Goal: Task Accomplishment & Management: Complete application form

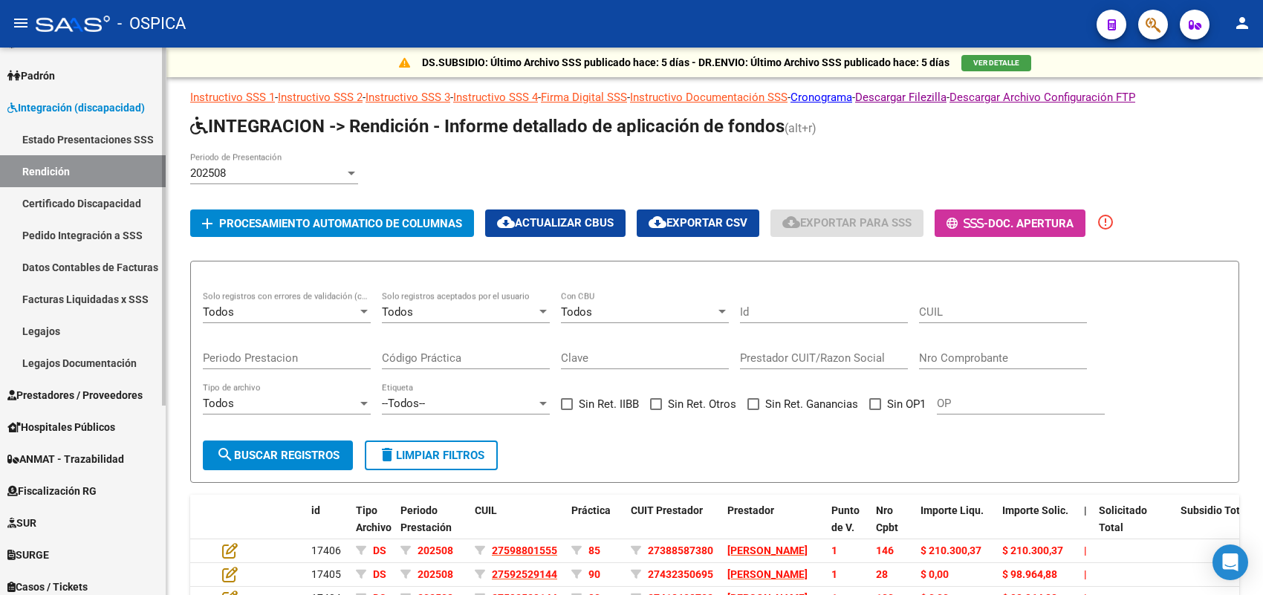
scroll to position [93, 0]
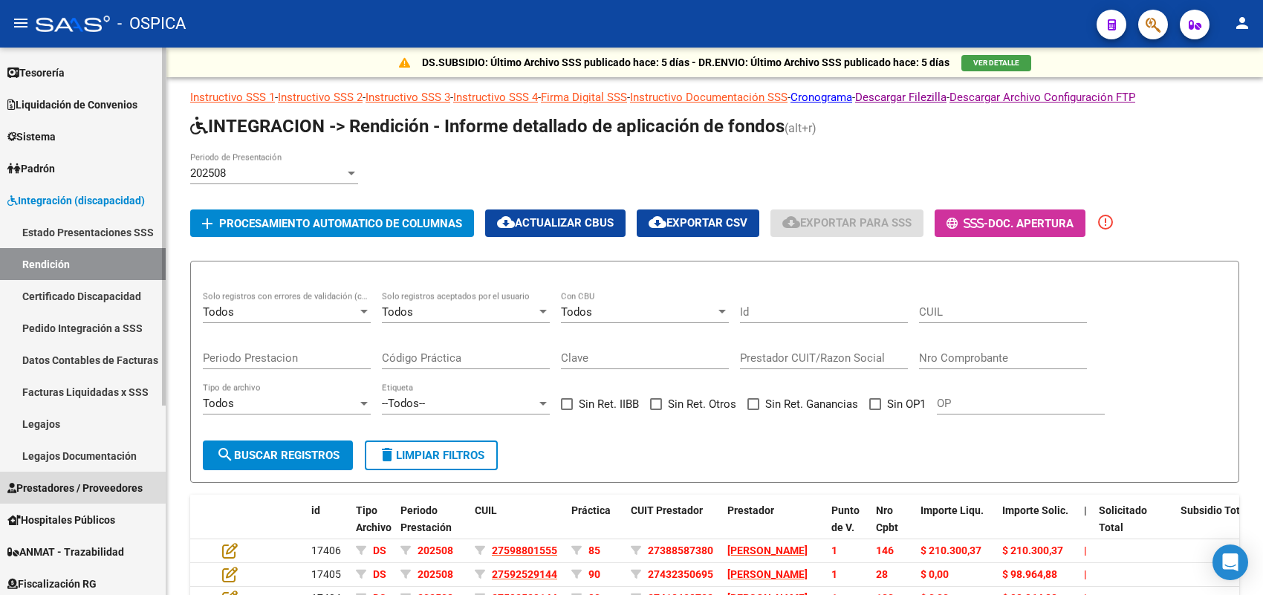
click at [47, 480] on span "Prestadores / Proveedores" at bounding box center [74, 488] width 135 height 16
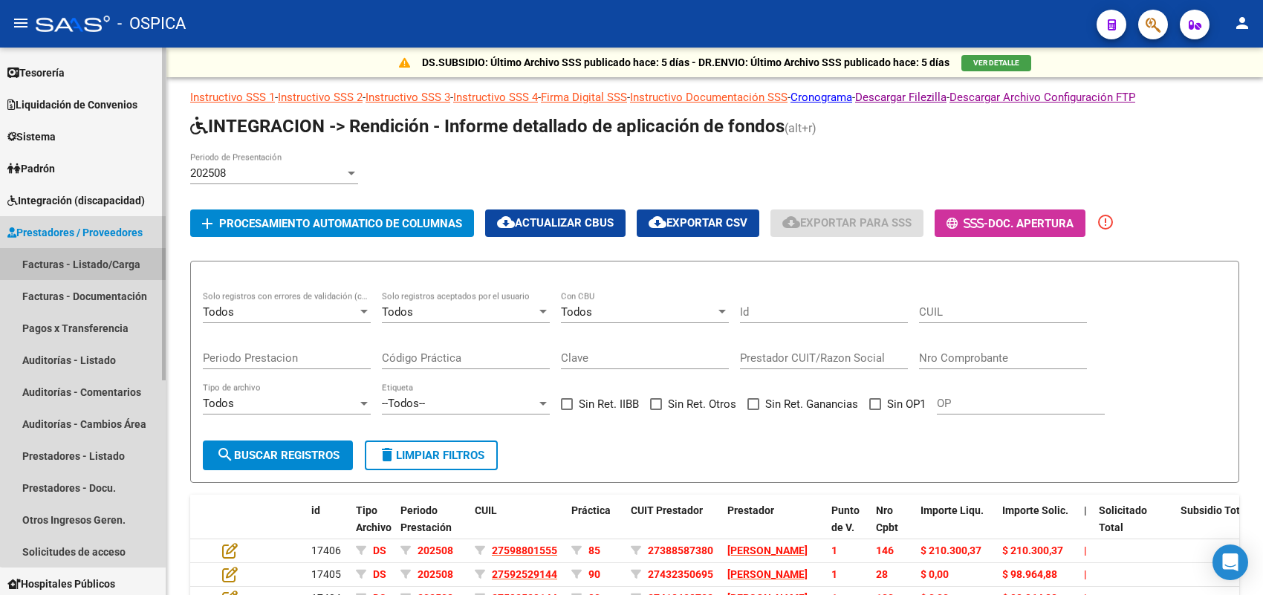
click at [91, 254] on link "Facturas - Listado/Carga" at bounding box center [83, 264] width 166 height 32
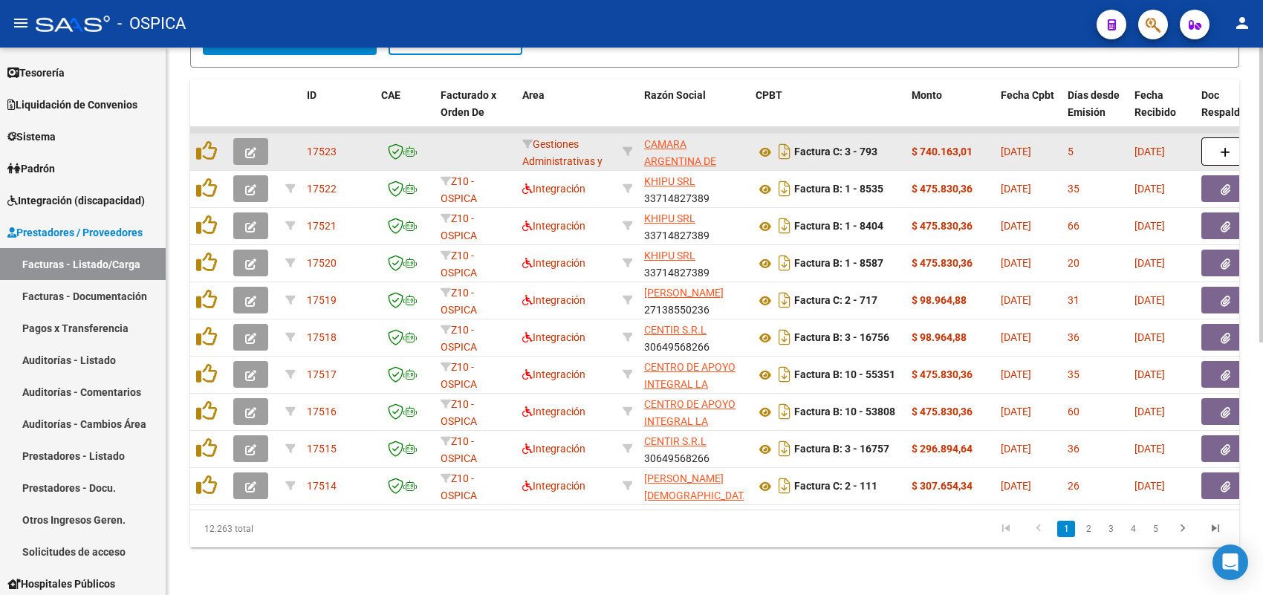
click at [241, 138] on button "button" at bounding box center [250, 151] width 35 height 27
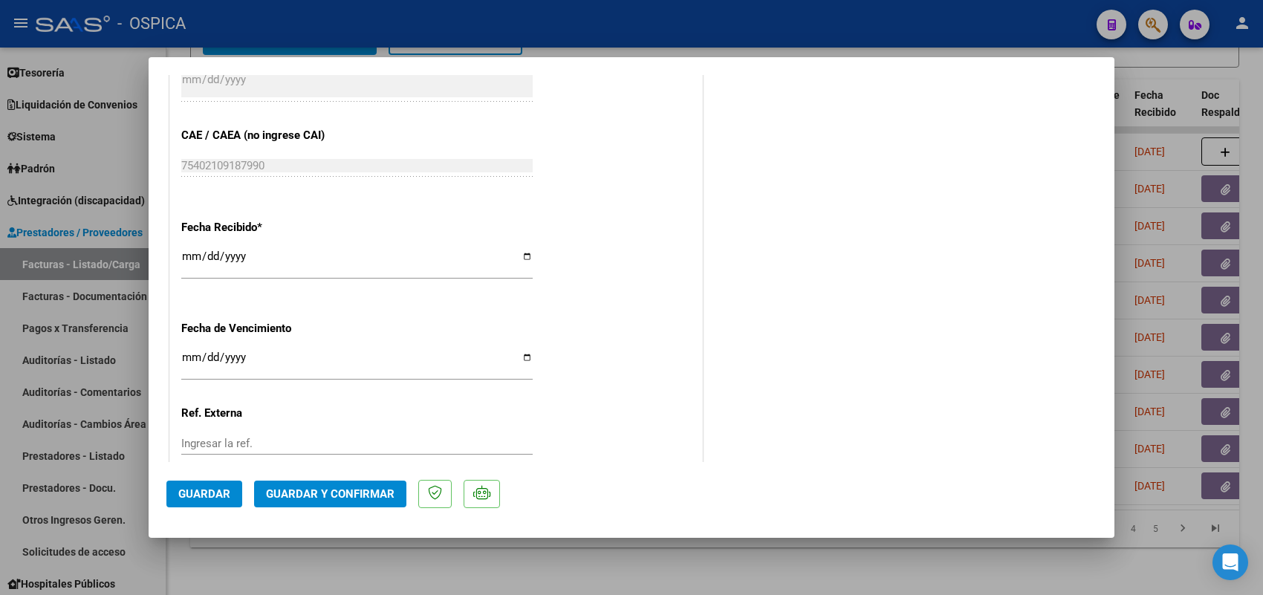
scroll to position [836, 0]
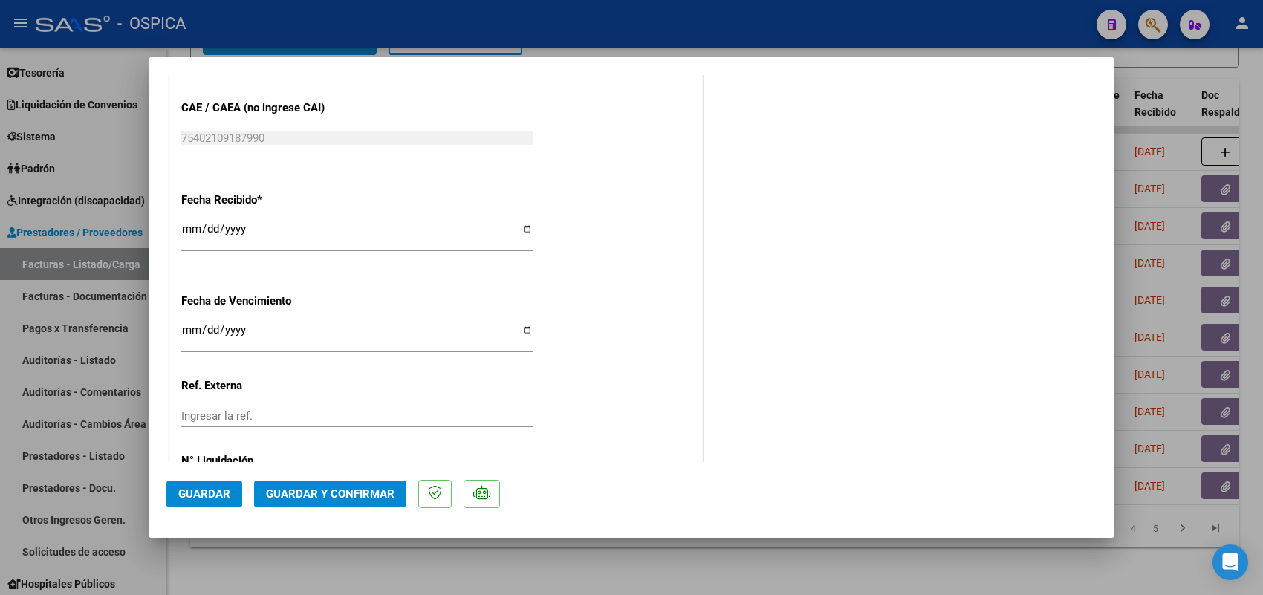
click at [110, 269] on div at bounding box center [631, 297] width 1263 height 595
type input "$ 0,00"
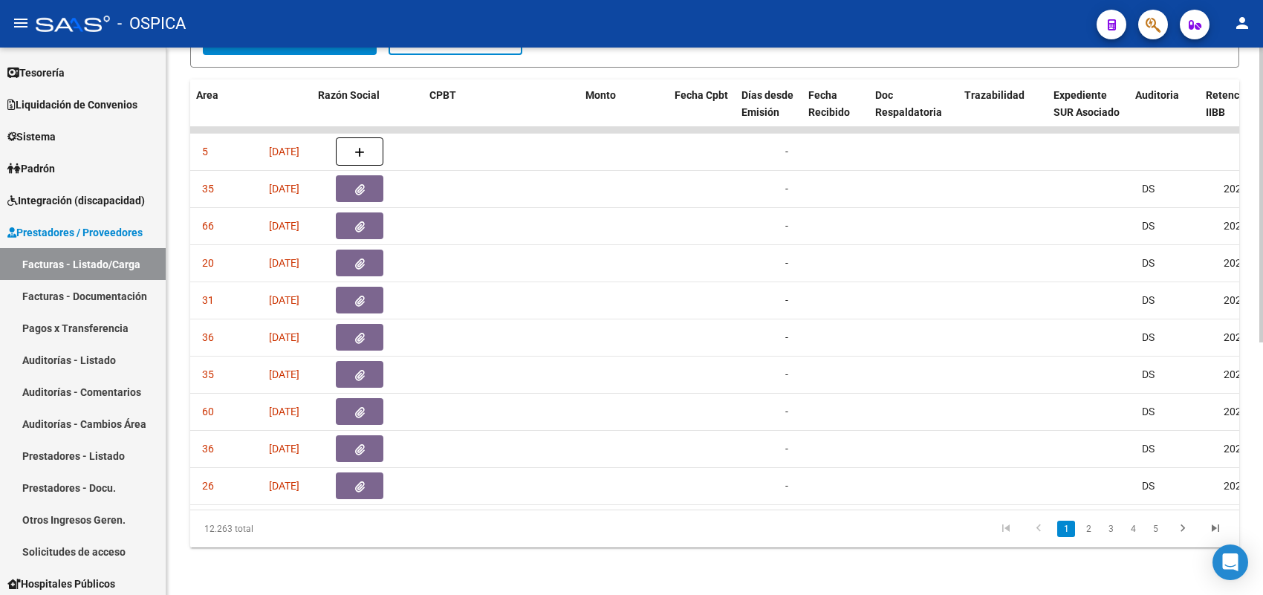
scroll to position [0, 0]
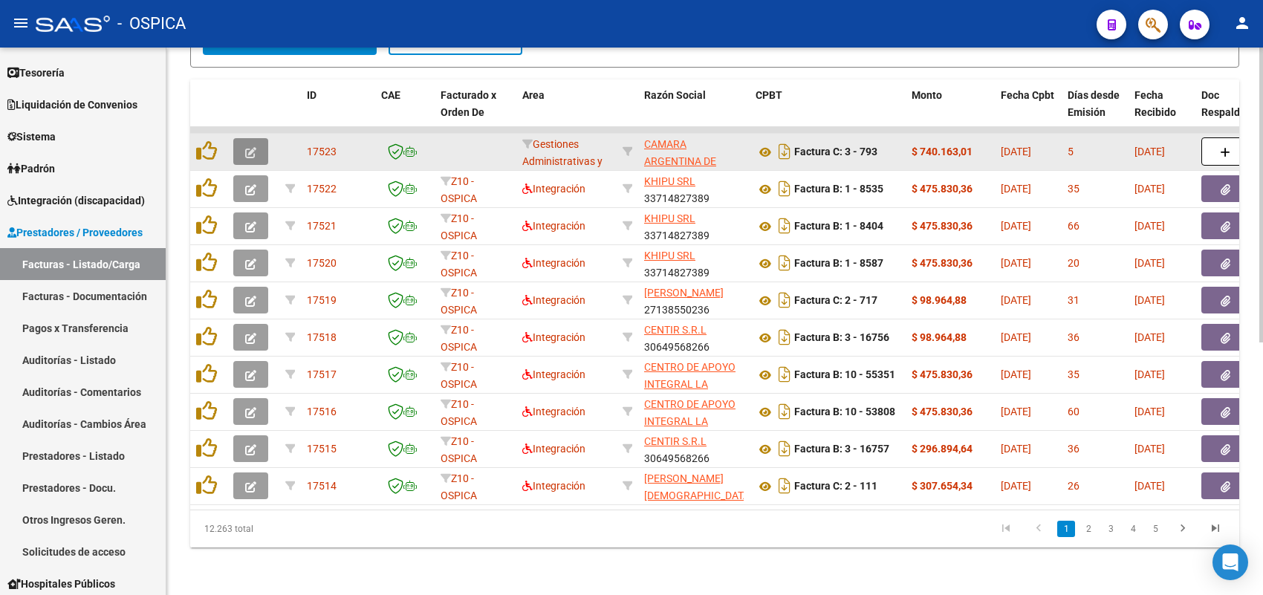
click at [242, 138] on button "button" at bounding box center [250, 151] width 35 height 27
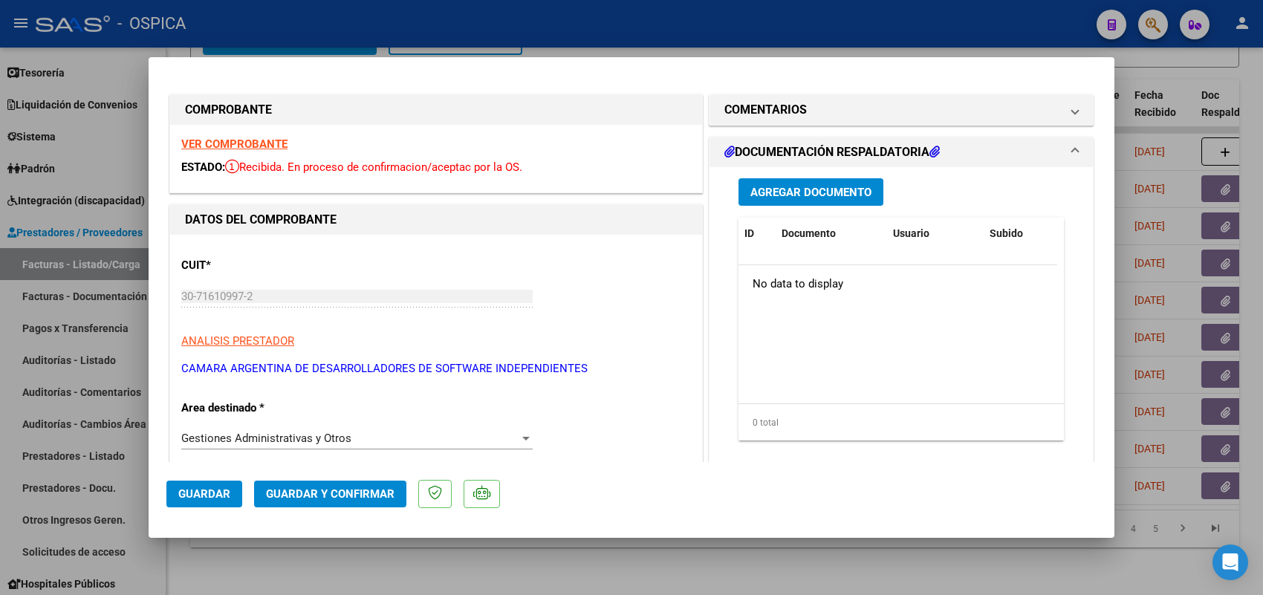
click at [110, 264] on div at bounding box center [631, 297] width 1263 height 595
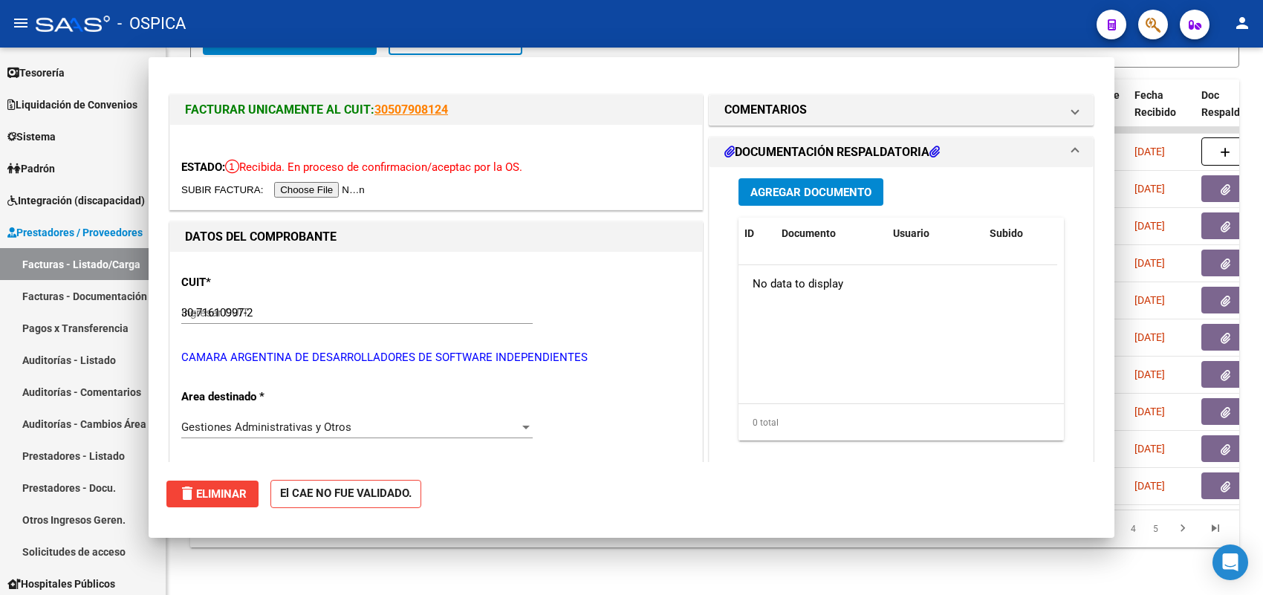
type input "$ 0,00"
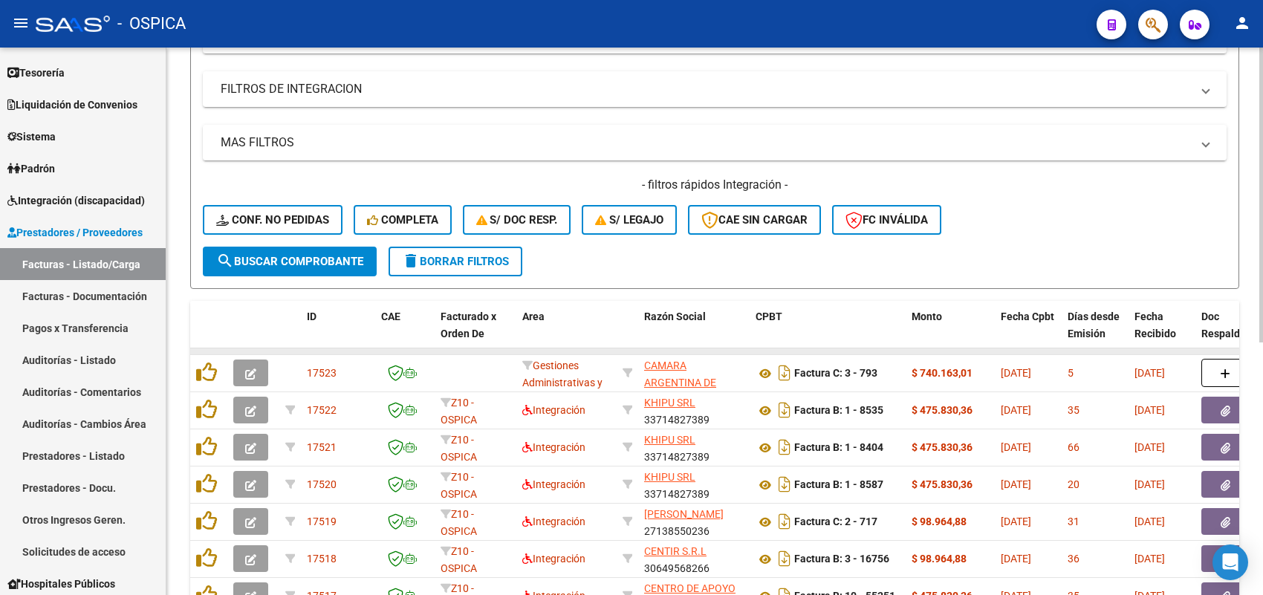
scroll to position [279, 0]
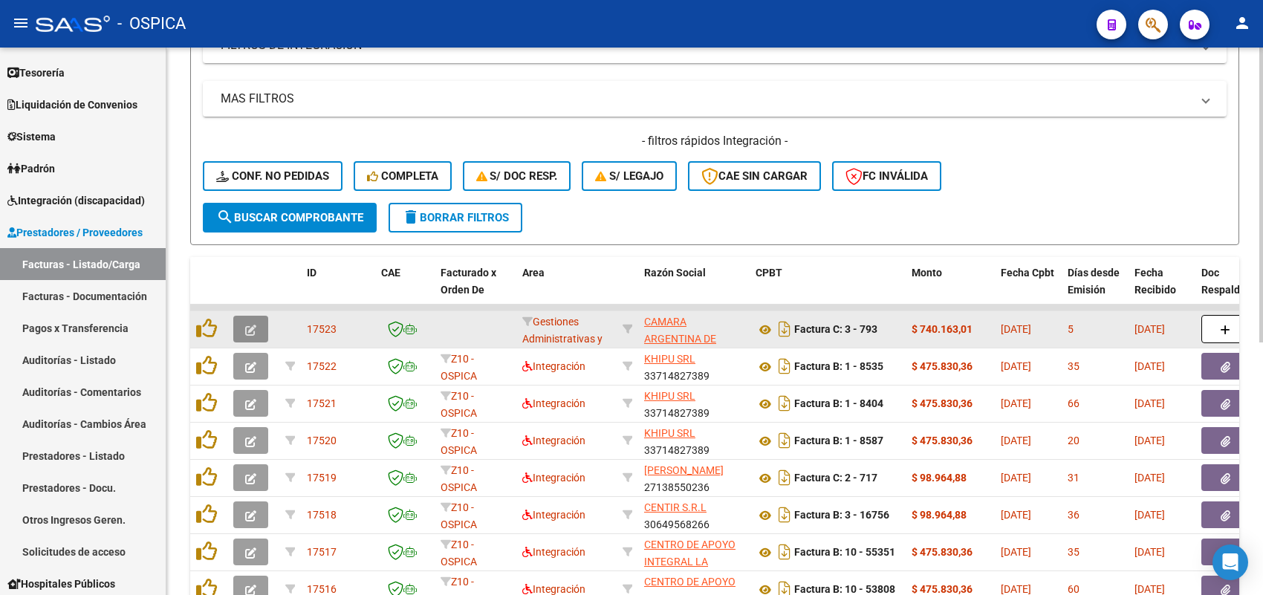
click at [250, 325] on icon "button" at bounding box center [250, 330] width 11 height 11
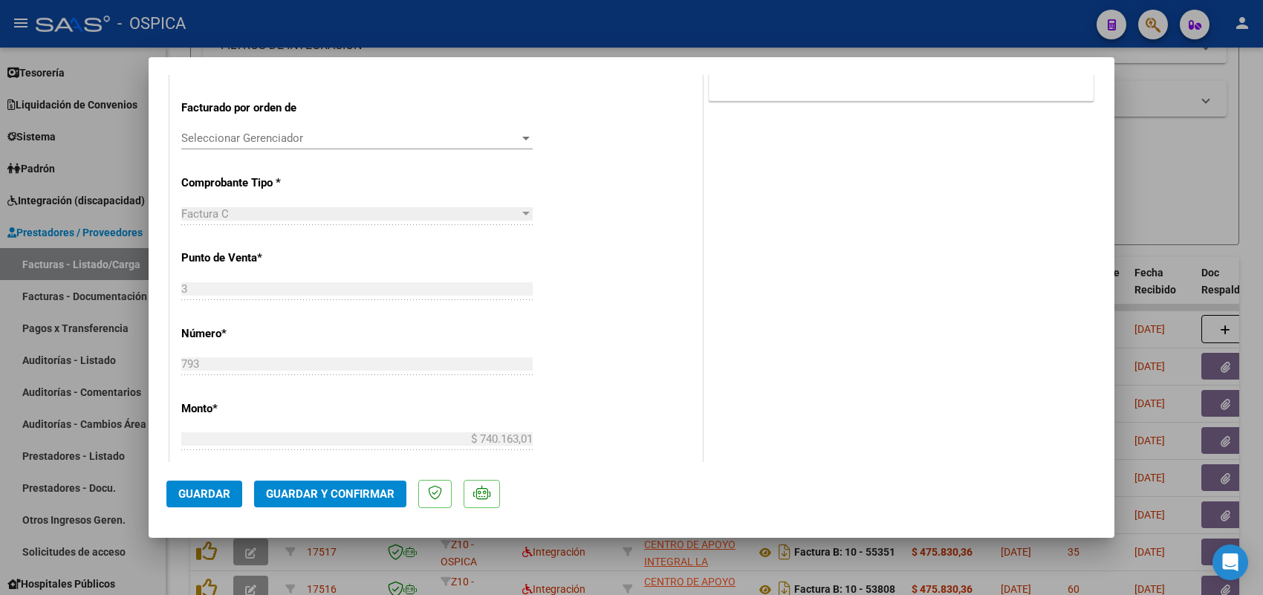
scroll to position [464, 0]
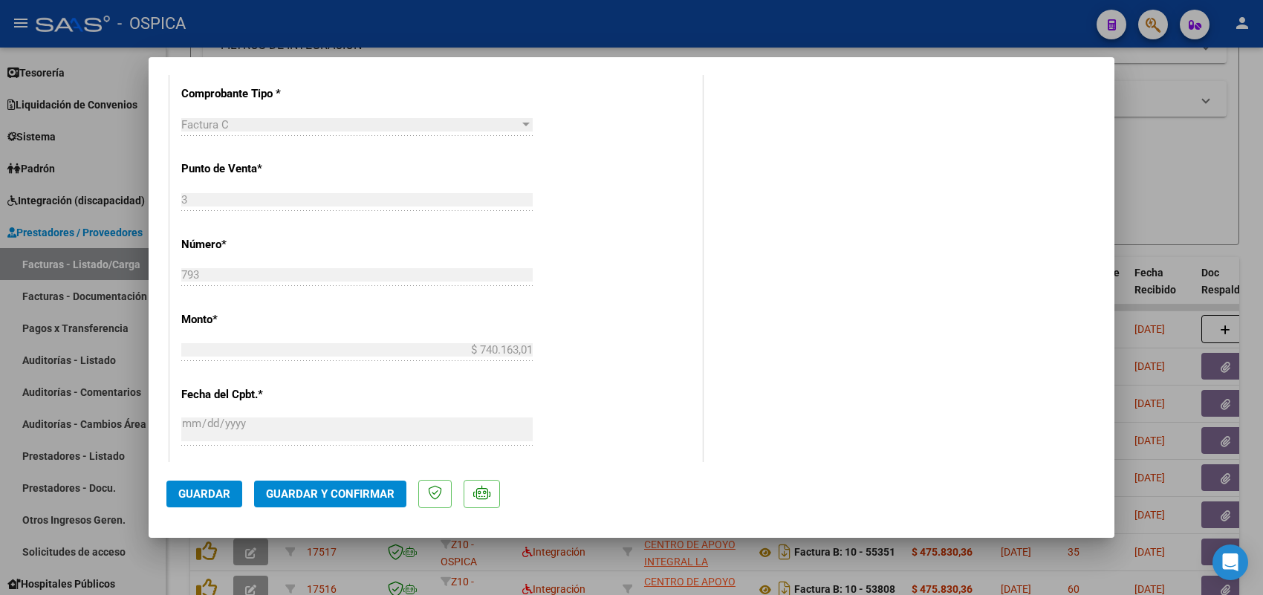
drag, startPoint x: 539, startPoint y: 212, endPoint x: 566, endPoint y: 238, distance: 36.8
click at [553, 225] on div "CUIT * 30-71610997-2 Ingresar CUIT ANALISIS PRESTADOR CAMARA ARGENTINA DE DESAR…" at bounding box center [436, 334] width 532 height 1128
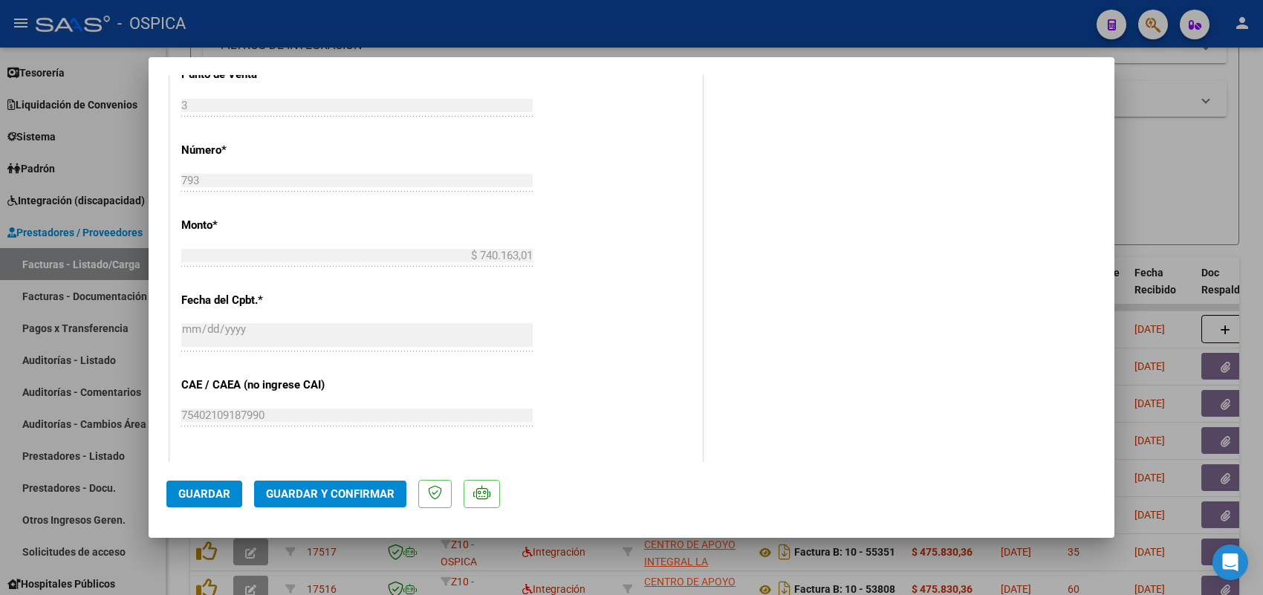
scroll to position [836, 0]
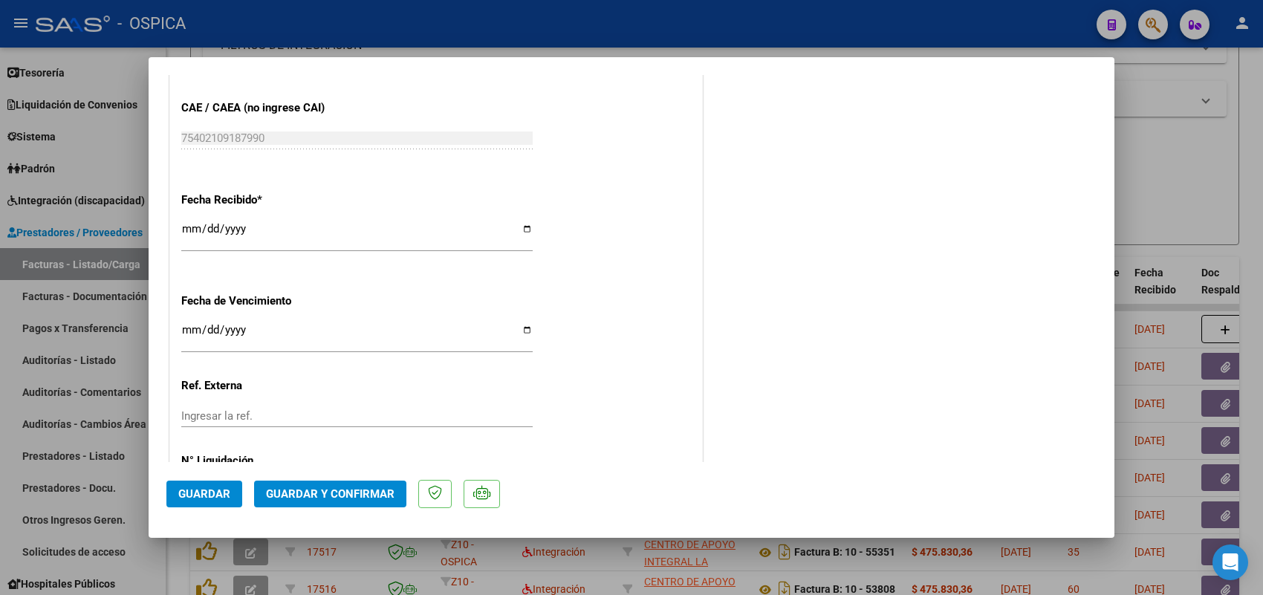
click at [557, 235] on div "Fecha Recibido * [DATE] Ingresar la fecha" at bounding box center [436, 223] width 510 height 85
click at [117, 260] on div at bounding box center [631, 297] width 1263 height 595
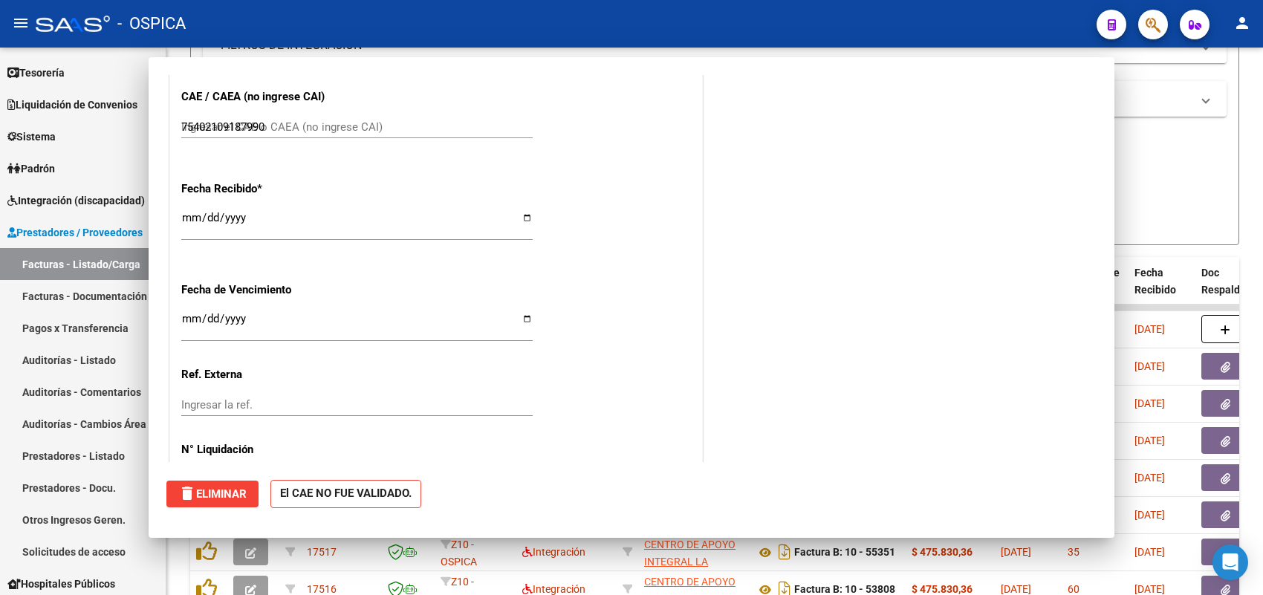
type input "$ 0,00"
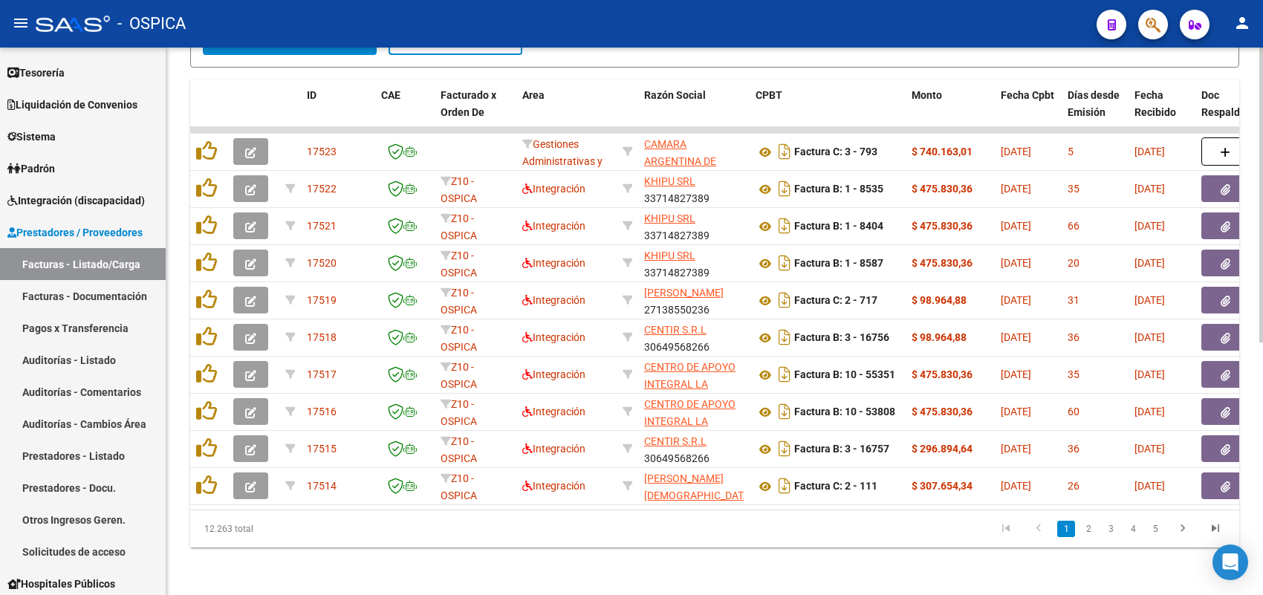
scroll to position [93, 0]
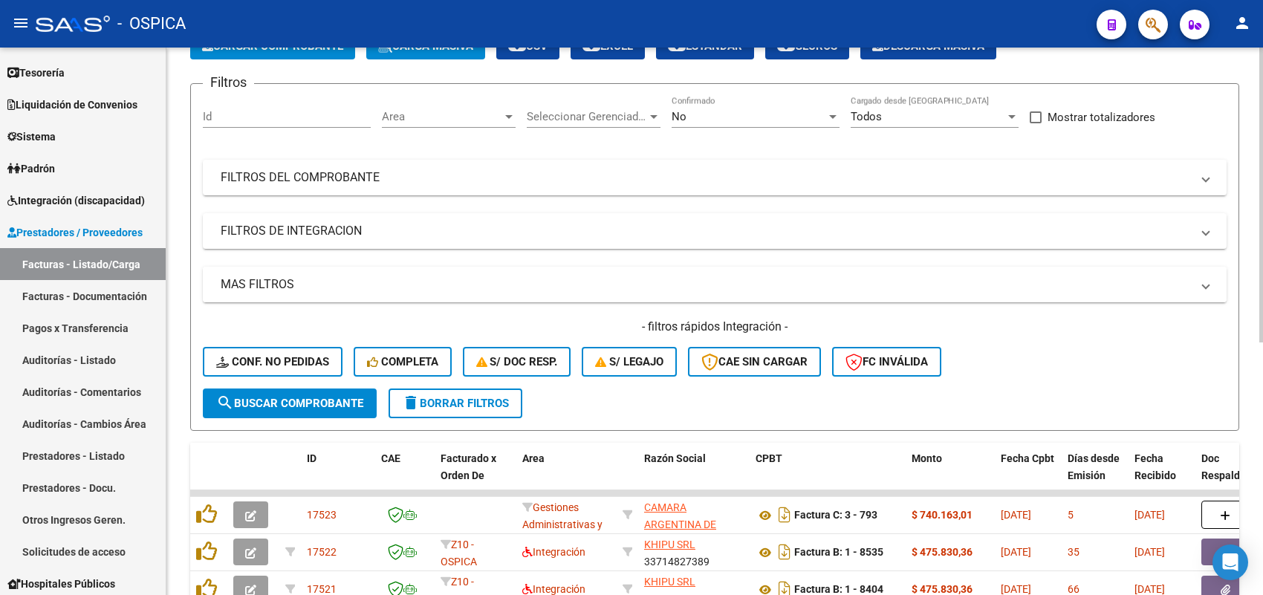
click at [307, 286] on mat-panel-title "MAS FILTROS" at bounding box center [706, 284] width 970 height 16
